Goal: Information Seeking & Learning: Learn about a topic

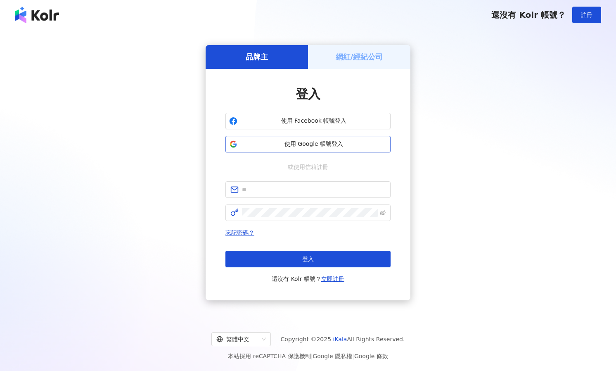
click at [314, 148] on span "使用 Google 帳號登入" at bounding box center [314, 144] width 146 height 8
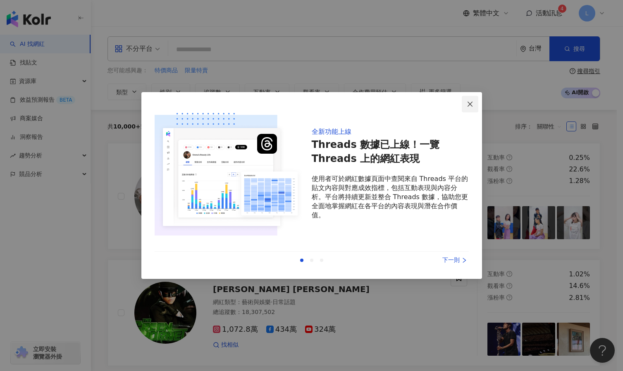
click at [473, 105] on span "Close" at bounding box center [469, 104] width 17 height 7
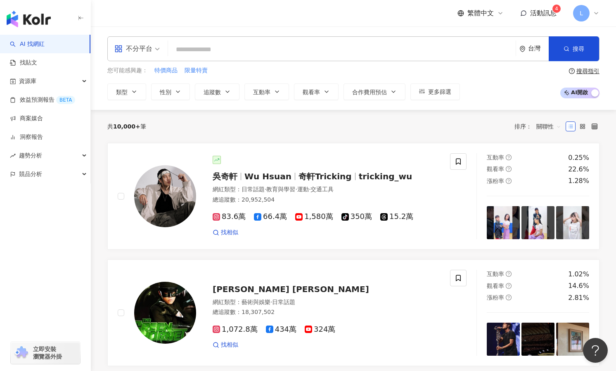
click at [237, 49] on input "search" at bounding box center [341, 50] width 341 height 16
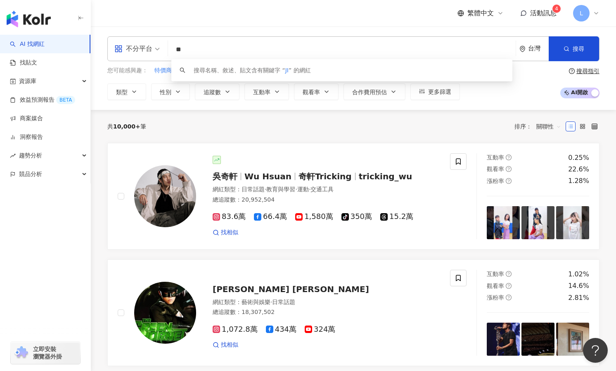
type input "*"
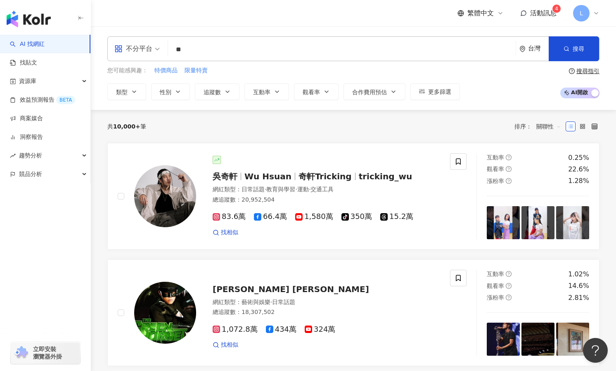
type input "*"
type input "***"
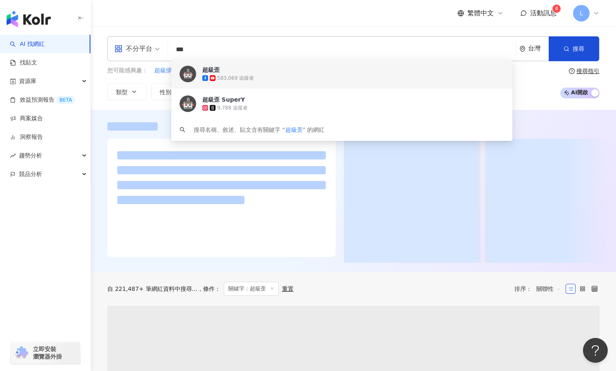
click at [421, 26] on header "繁體中文 活動訊息 4 L" at bounding box center [354, 13] width 526 height 27
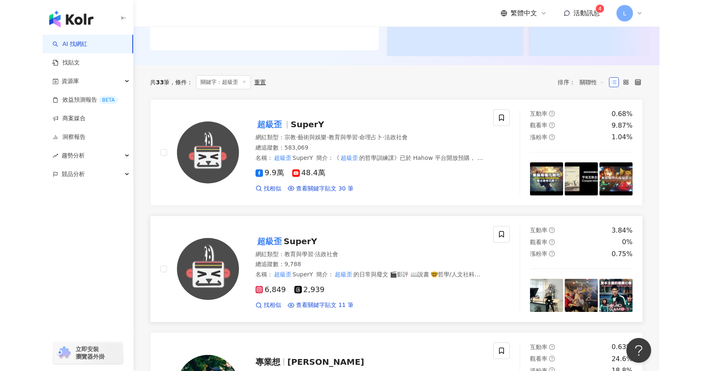
scroll to position [248, 0]
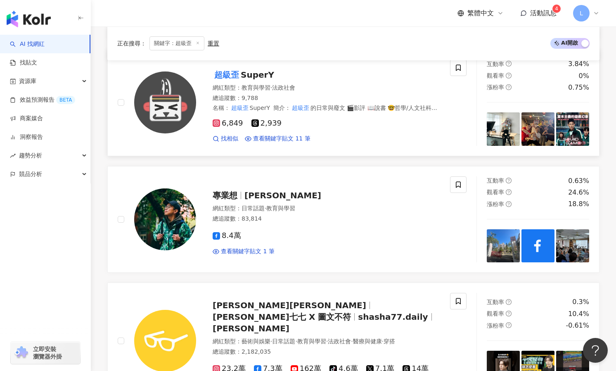
click at [263, 74] on span "SuperY" at bounding box center [257, 75] width 33 height 10
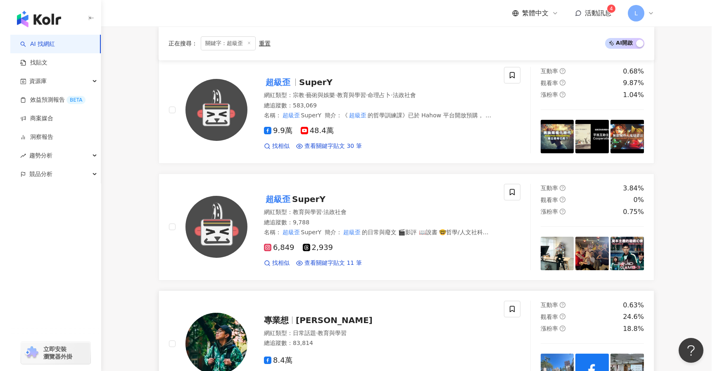
scroll to position [41, 0]
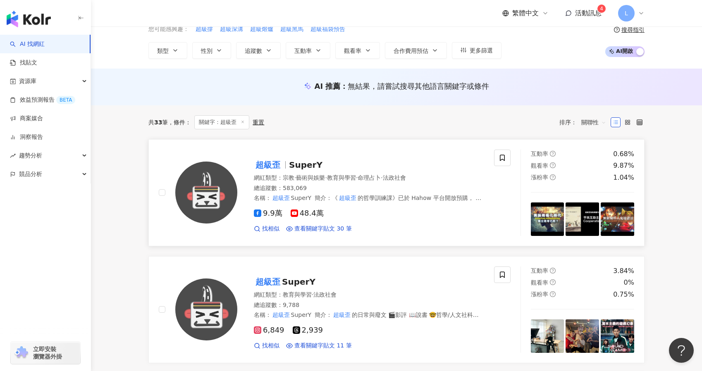
click at [298, 166] on span "SuperY" at bounding box center [305, 165] width 33 height 10
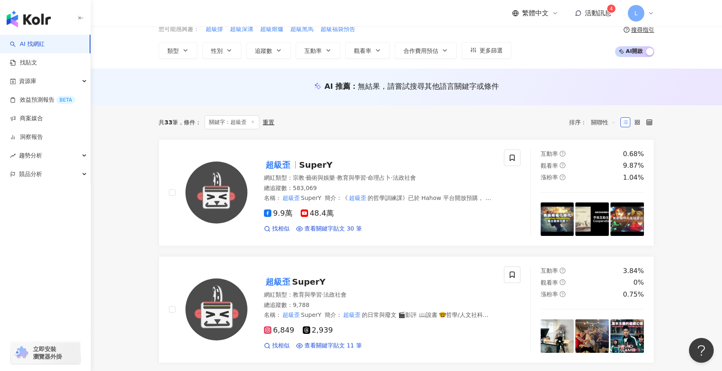
click at [40, 43] on link "AI 找網紅" at bounding box center [27, 44] width 35 height 8
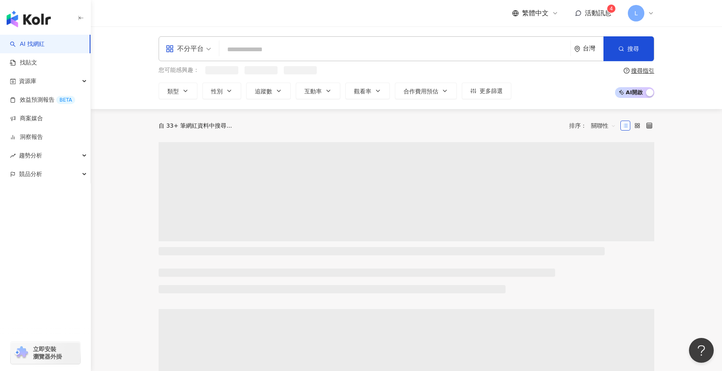
click at [250, 51] on input "search" at bounding box center [395, 50] width 345 height 16
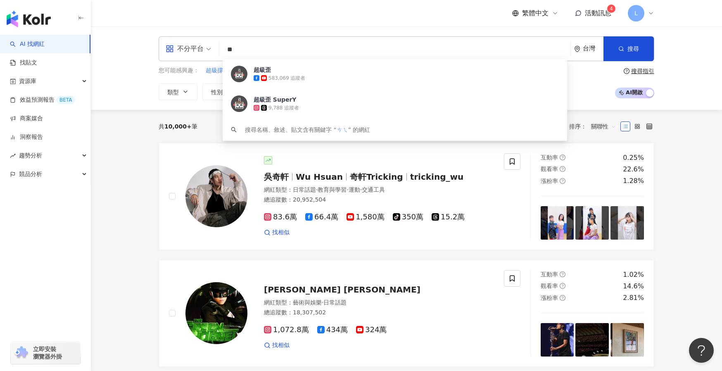
type input "*"
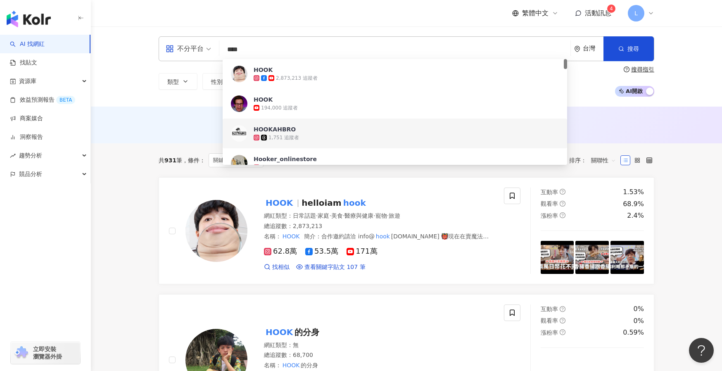
type input "****"
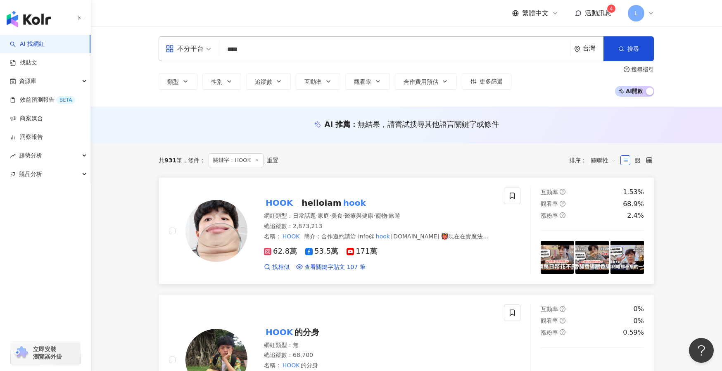
click at [280, 202] on mark "HOOK" at bounding box center [279, 202] width 31 height 13
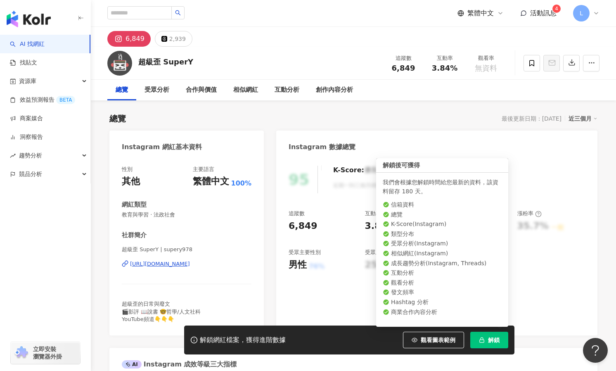
click at [495, 343] on span "解鎖" at bounding box center [494, 340] width 12 height 7
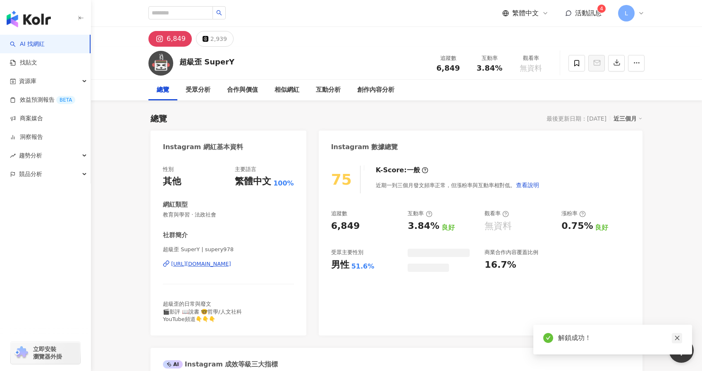
click at [616, 338] on icon "close" at bounding box center [676, 338] width 5 height 5
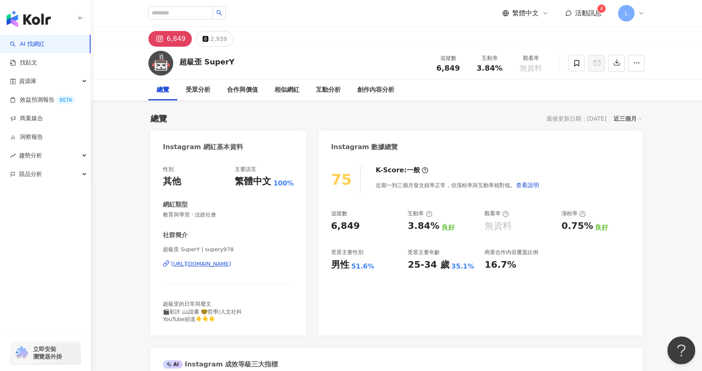
click at [616, 338] on button "Open Beacon popover" at bounding box center [679, 348] width 25 height 25
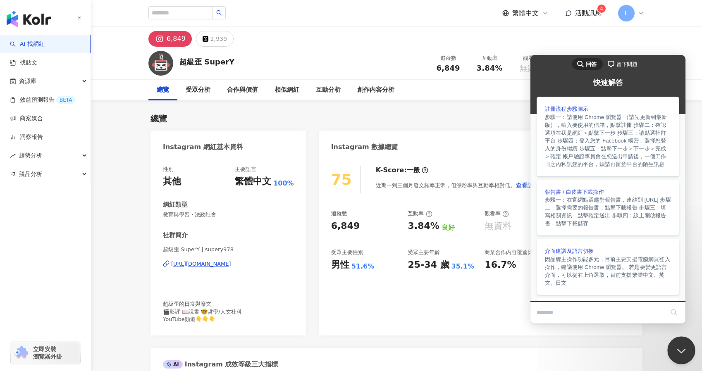
click at [616, 342] on button "Close Beacon popover" at bounding box center [679, 348] width 25 height 25
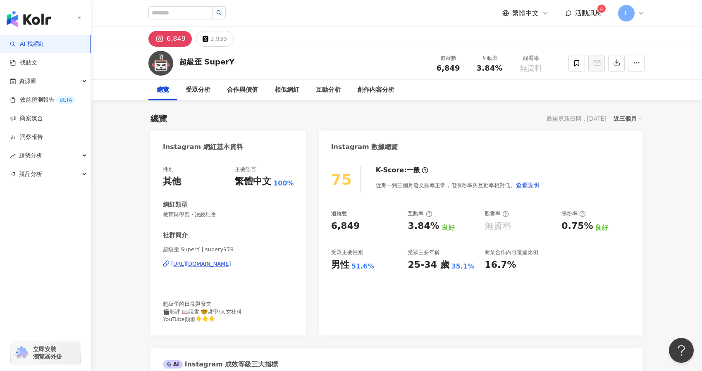
scroll to position [41, 0]
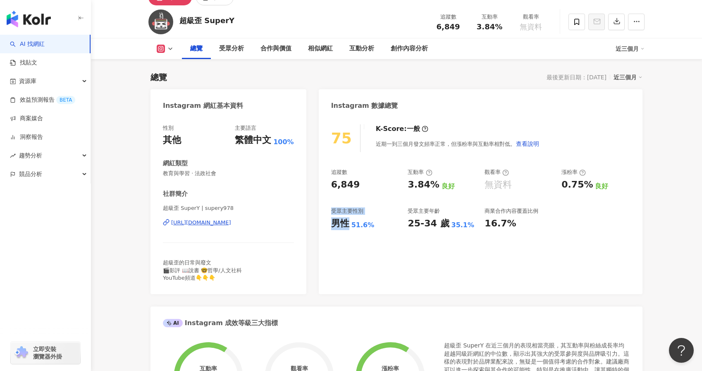
drag, startPoint x: 335, startPoint y: 212, endPoint x: 349, endPoint y: 226, distance: 20.2
click at [349, 226] on div "受眾主要性別 男性 51.6%" at bounding box center [365, 218] width 69 height 22
click at [349, 226] on div "男性" at bounding box center [340, 223] width 18 height 13
click at [171, 48] on icon at bounding box center [170, 48] width 7 height 7
click at [256, 72] on div "總覽 最後更新日期：[DATE] 近三個月" at bounding box center [396, 77] width 492 height 12
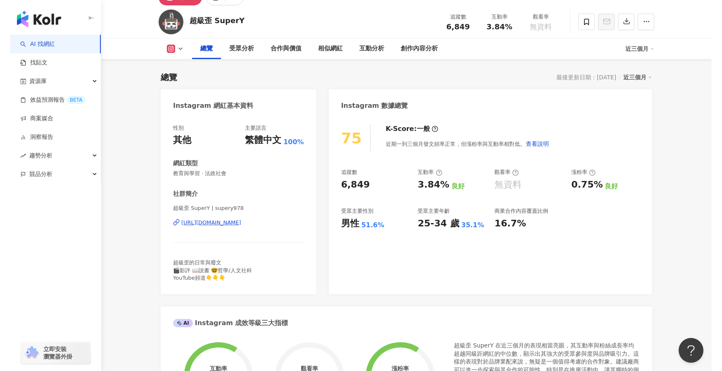
scroll to position [0, 0]
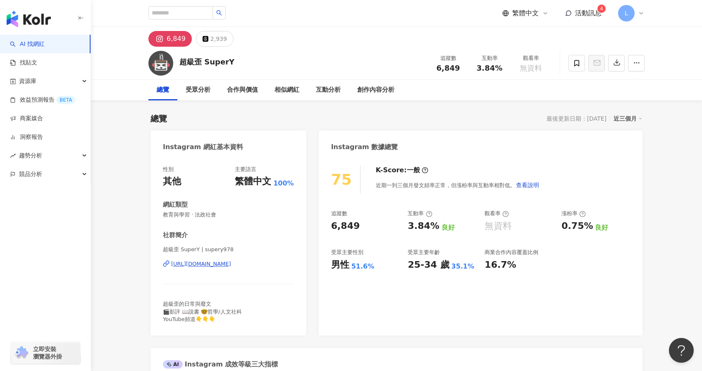
click at [603, 10] on sup "4" at bounding box center [601, 9] width 8 height 8
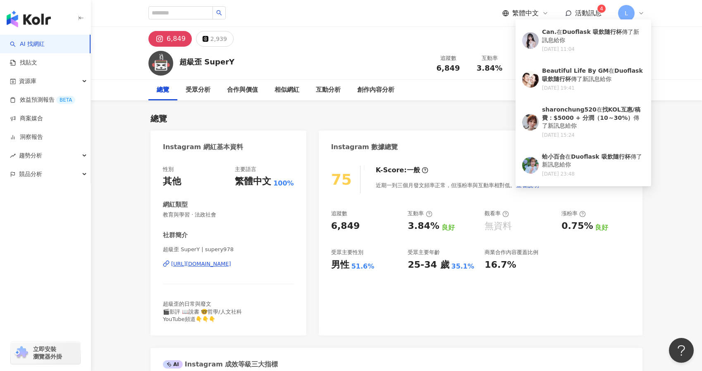
click at [602, 8] on span "4" at bounding box center [600, 9] width 3 height 6
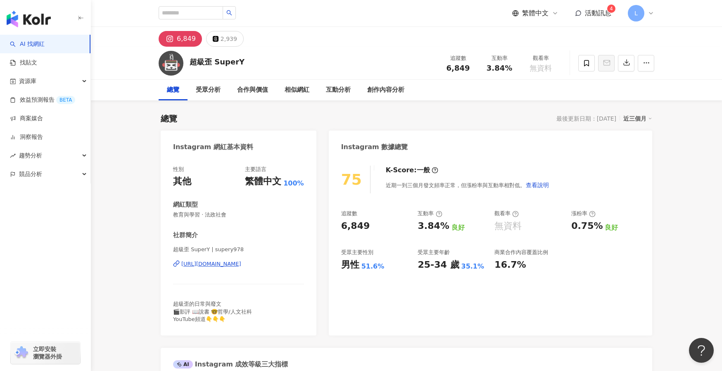
click at [326, 114] on div "總覽 最後更新日期：[DATE] 近三個月" at bounding box center [407, 119] width 492 height 12
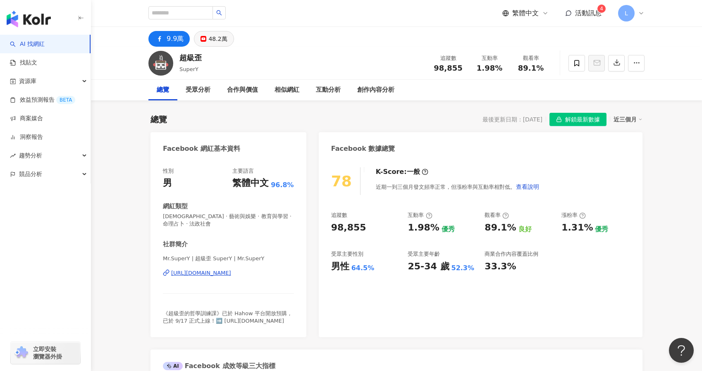
click at [211, 41] on div "48.2萬" at bounding box center [217, 39] width 19 height 12
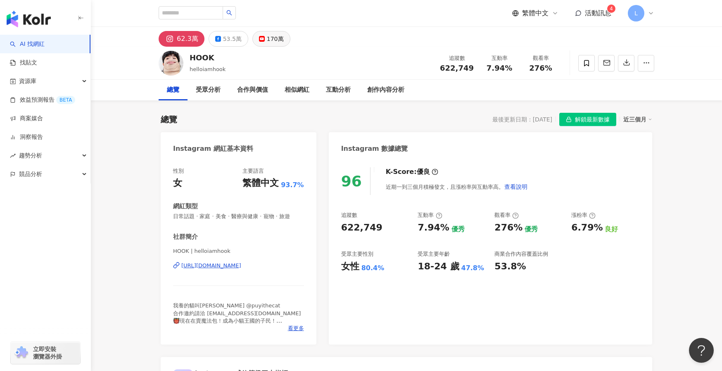
click at [262, 43] on button "170萬" at bounding box center [271, 39] width 38 height 16
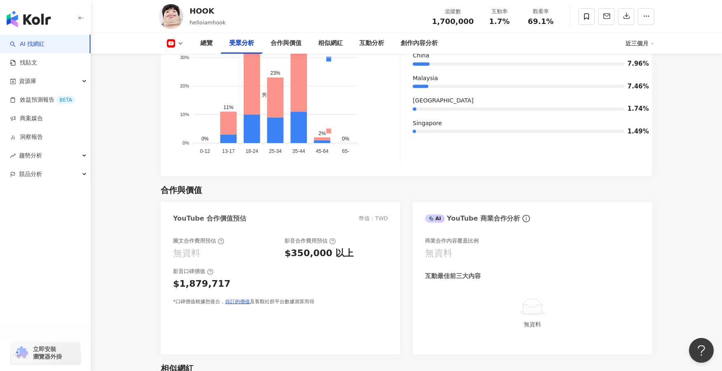
scroll to position [826, 0]
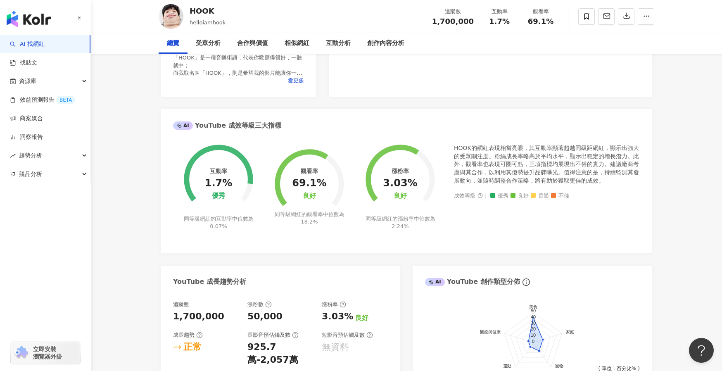
scroll to position [0, 0]
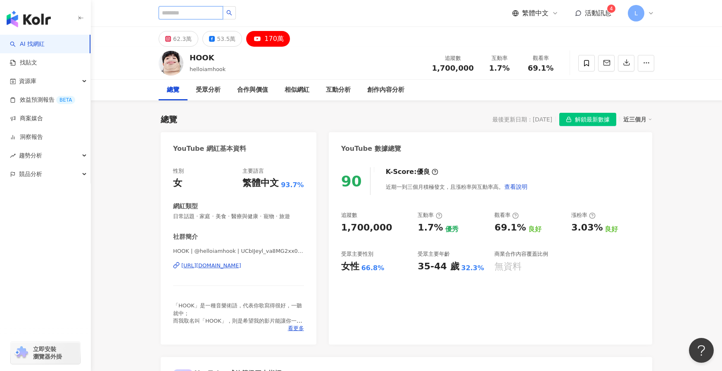
click at [221, 15] on input "search" at bounding box center [191, 12] width 64 height 13
